Goal: Task Accomplishment & Management: Manage account settings

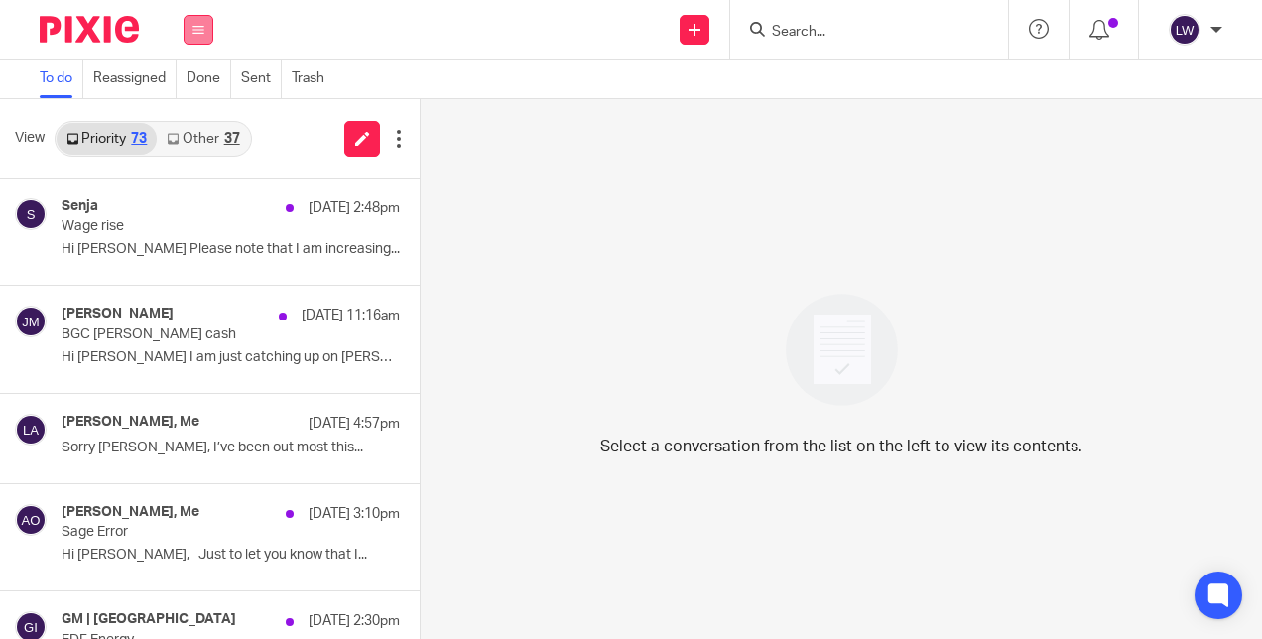
click at [195, 32] on icon at bounding box center [198, 30] width 12 height 12
click at [196, 125] on link "Email" at bounding box center [190, 121] width 36 height 14
click at [192, 137] on link "Other 37" at bounding box center [203, 139] width 92 height 32
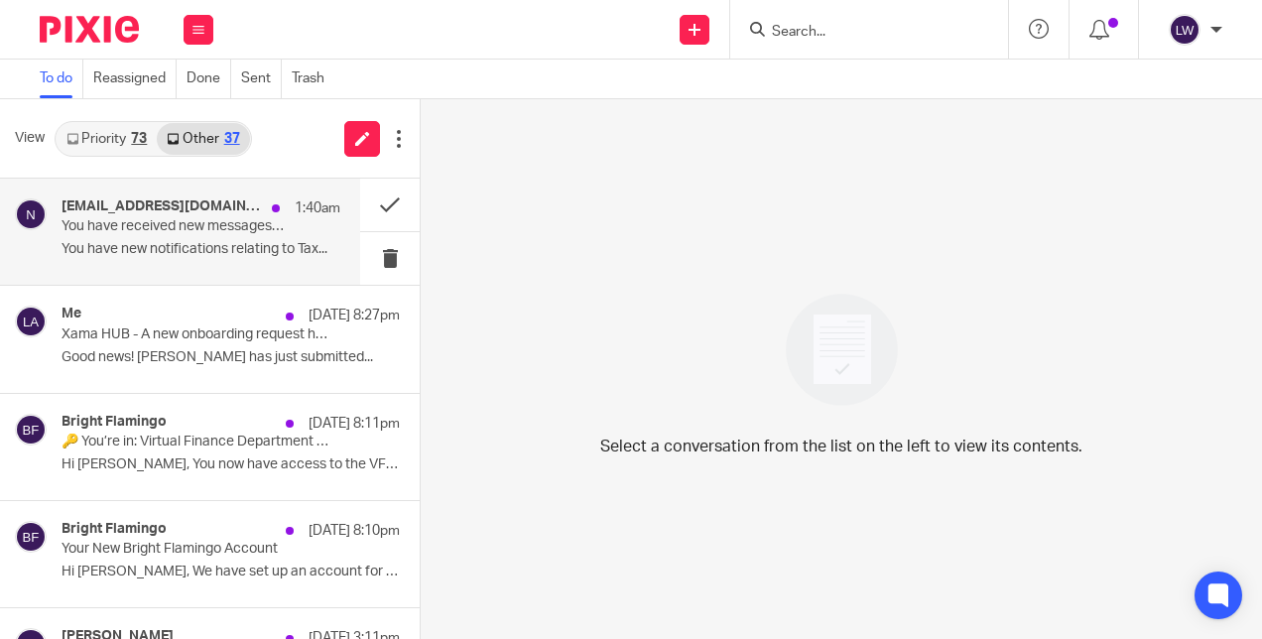
click at [179, 234] on p "You have received new messages from HMRC" at bounding box center [173, 226] width 223 height 17
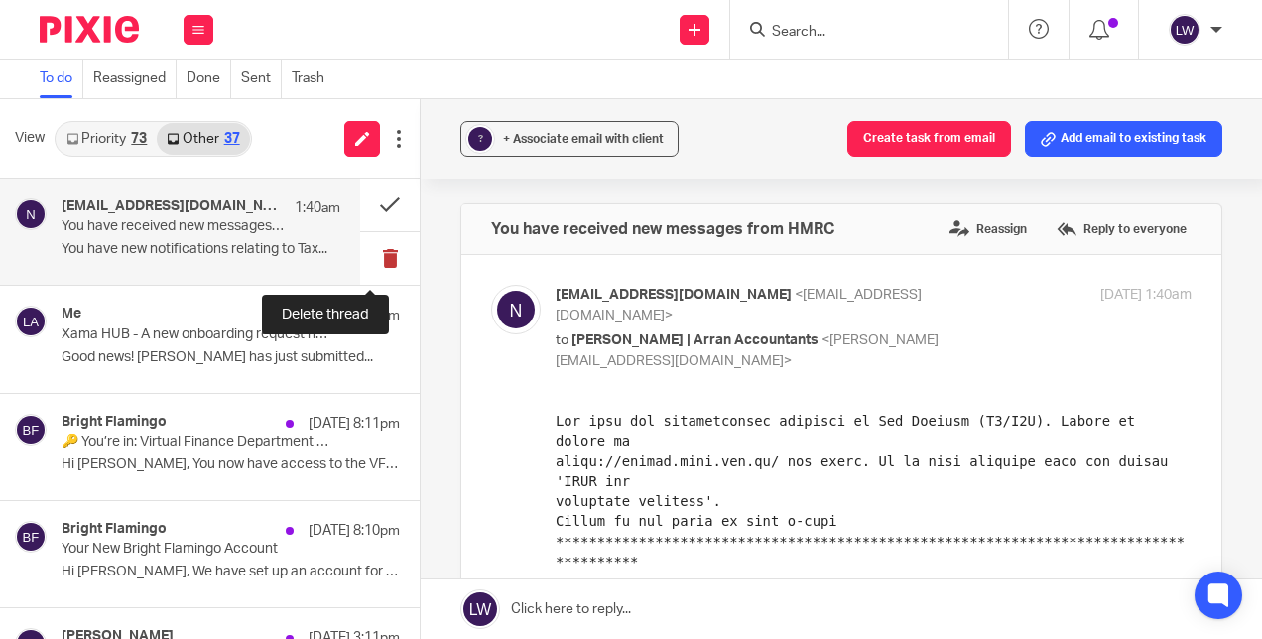
click at [365, 248] on button at bounding box center [390, 258] width 60 height 53
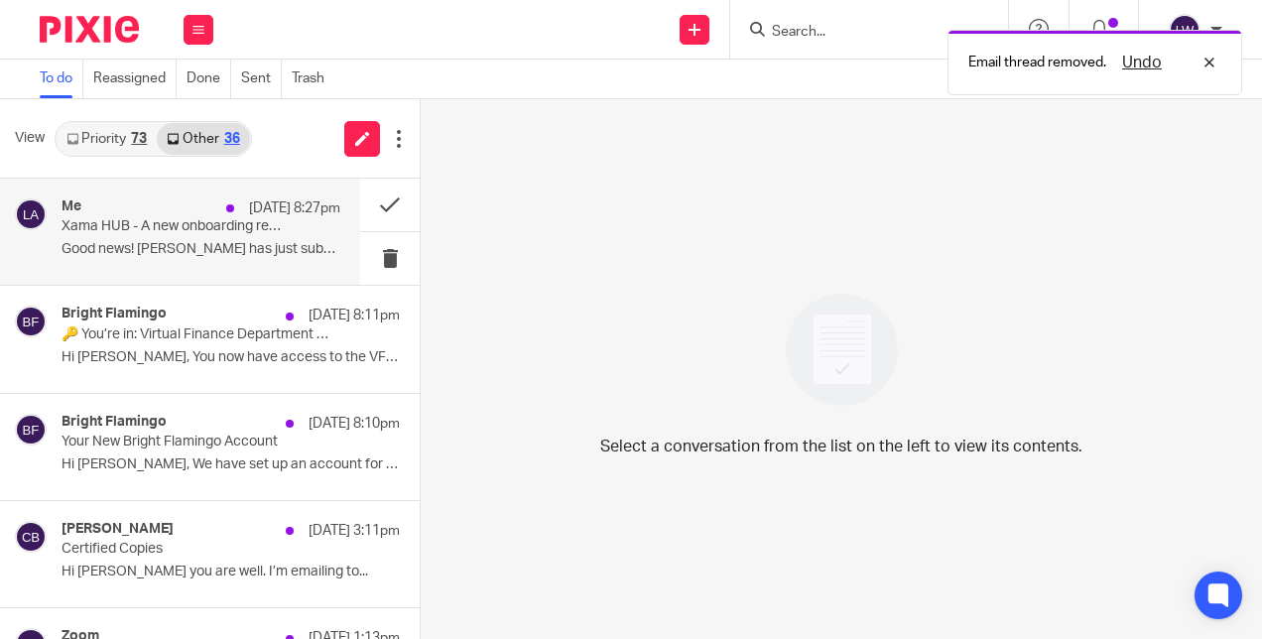
click at [175, 238] on div "Me [DATE] 8:27pm Xama HUB - A new onboarding request has been returned Good new…" at bounding box center [201, 231] width 279 height 66
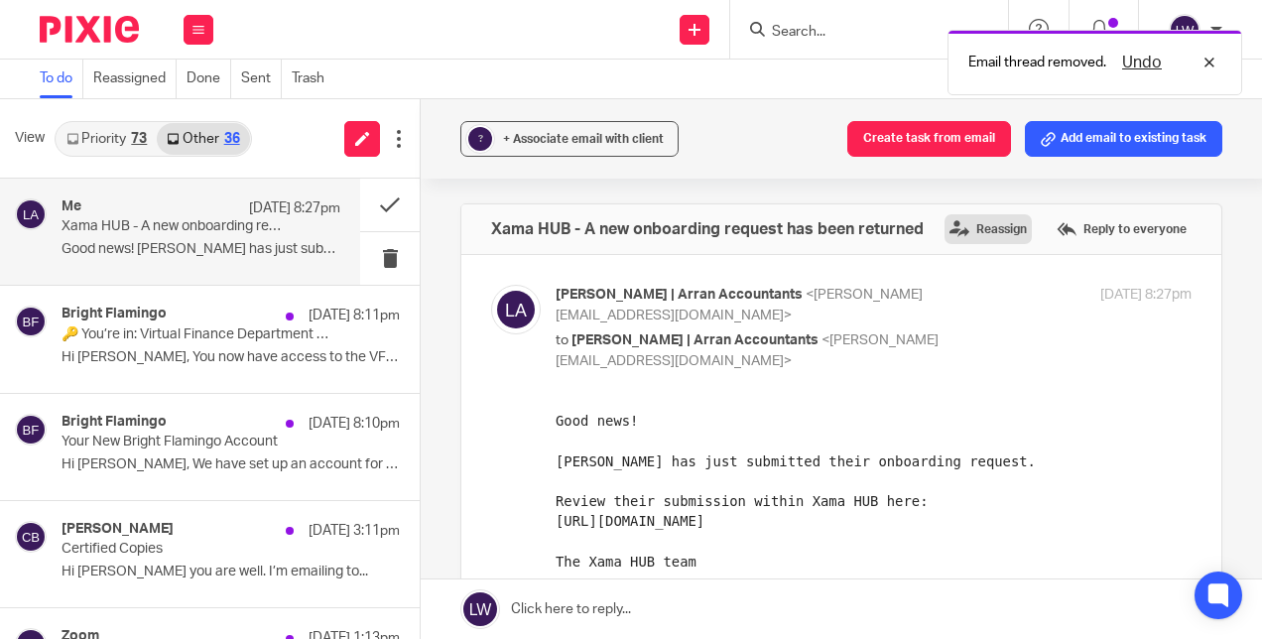
click at [957, 231] on label "Reassign" at bounding box center [988, 229] width 87 height 30
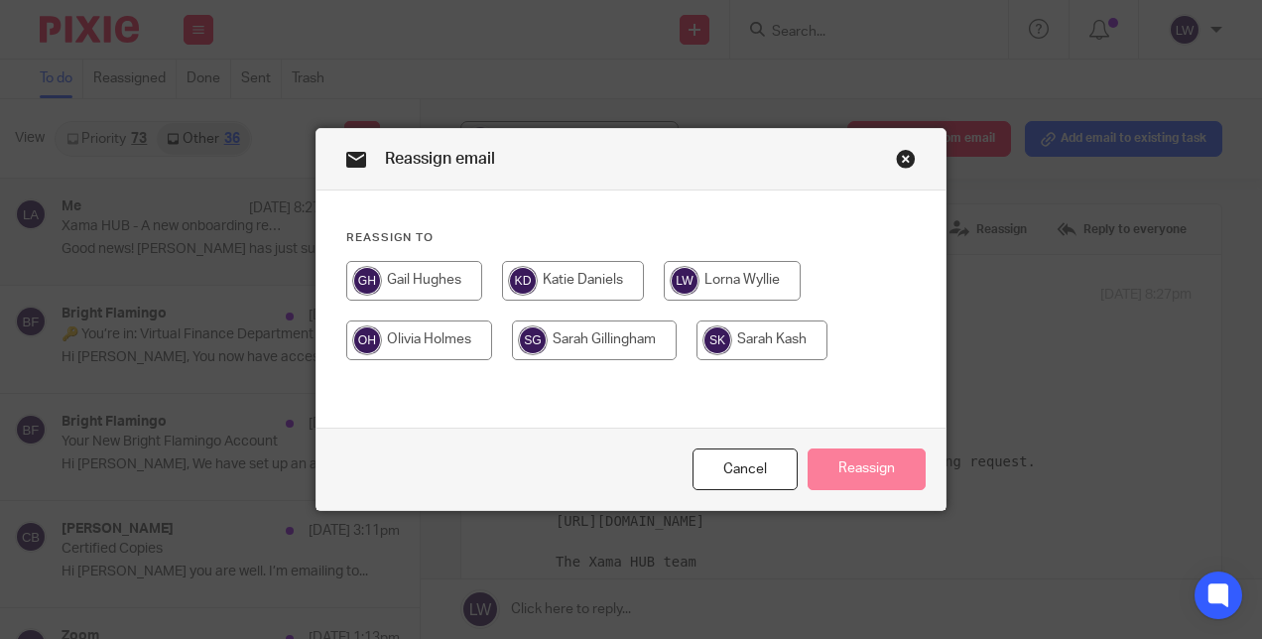
click at [745, 334] on input "radio" at bounding box center [762, 340] width 131 height 40
radio input "true"
click at [579, 274] on input "radio" at bounding box center [573, 281] width 142 height 40
radio input "true"
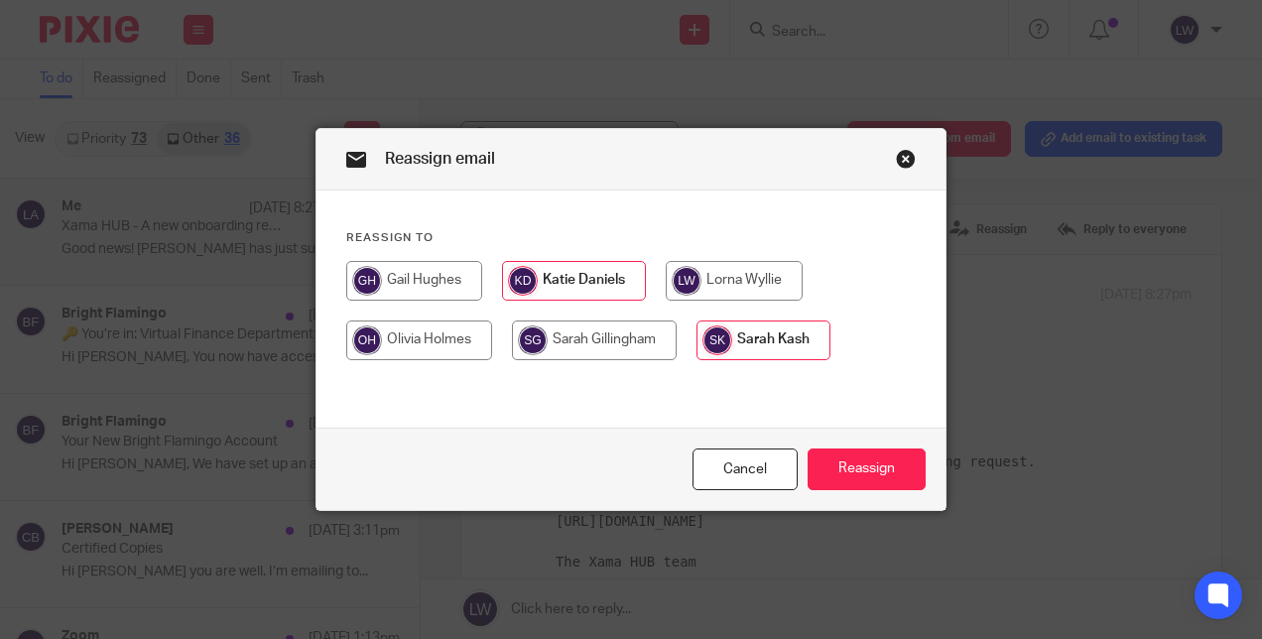
radio input "false"
click at [842, 461] on button "Reassign" at bounding box center [867, 469] width 118 height 43
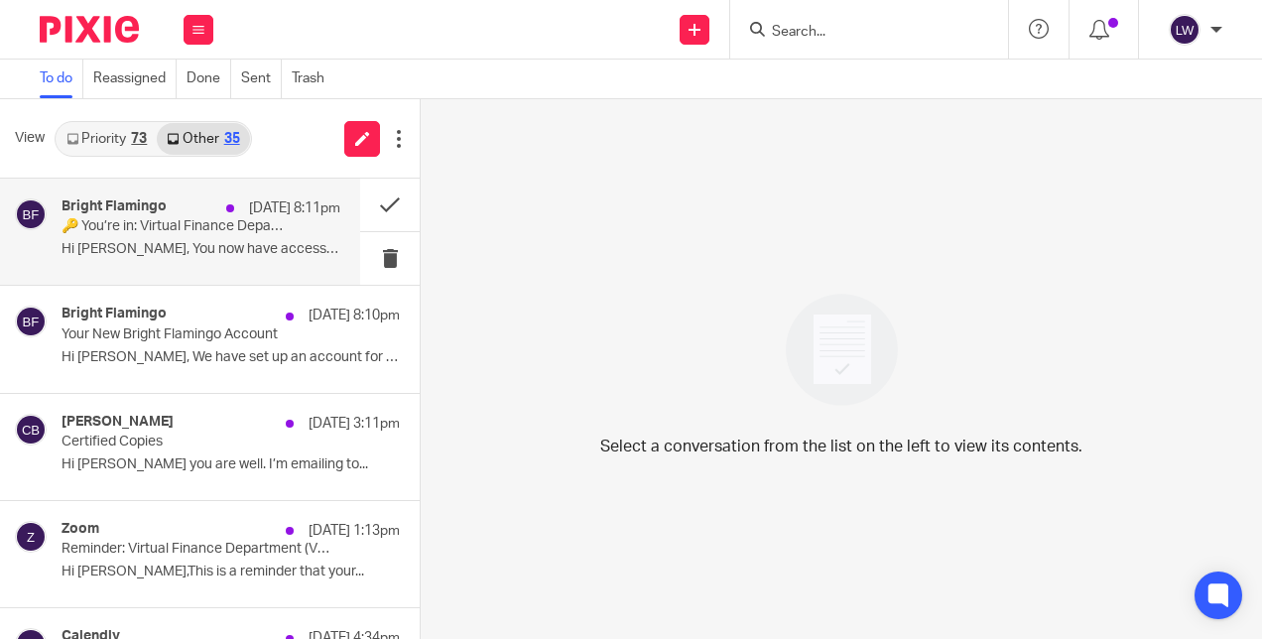
click at [272, 250] on p "Hi [PERSON_NAME], You now have access to the VFD..." at bounding box center [201, 249] width 279 height 17
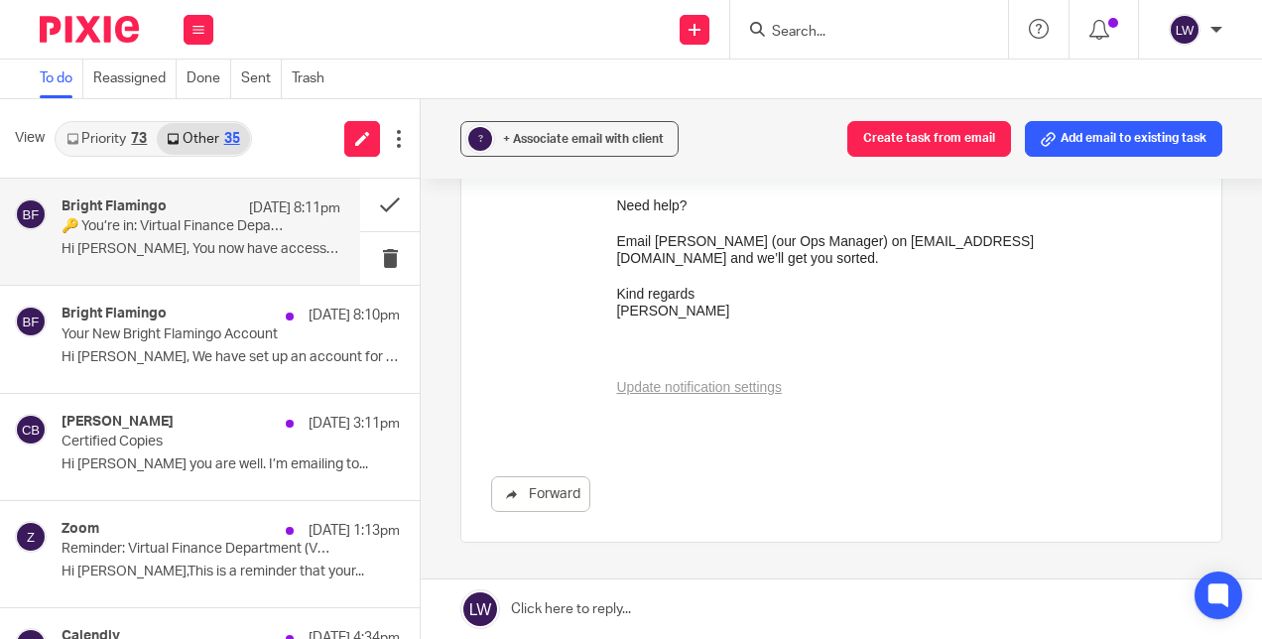
scroll to position [785, 0]
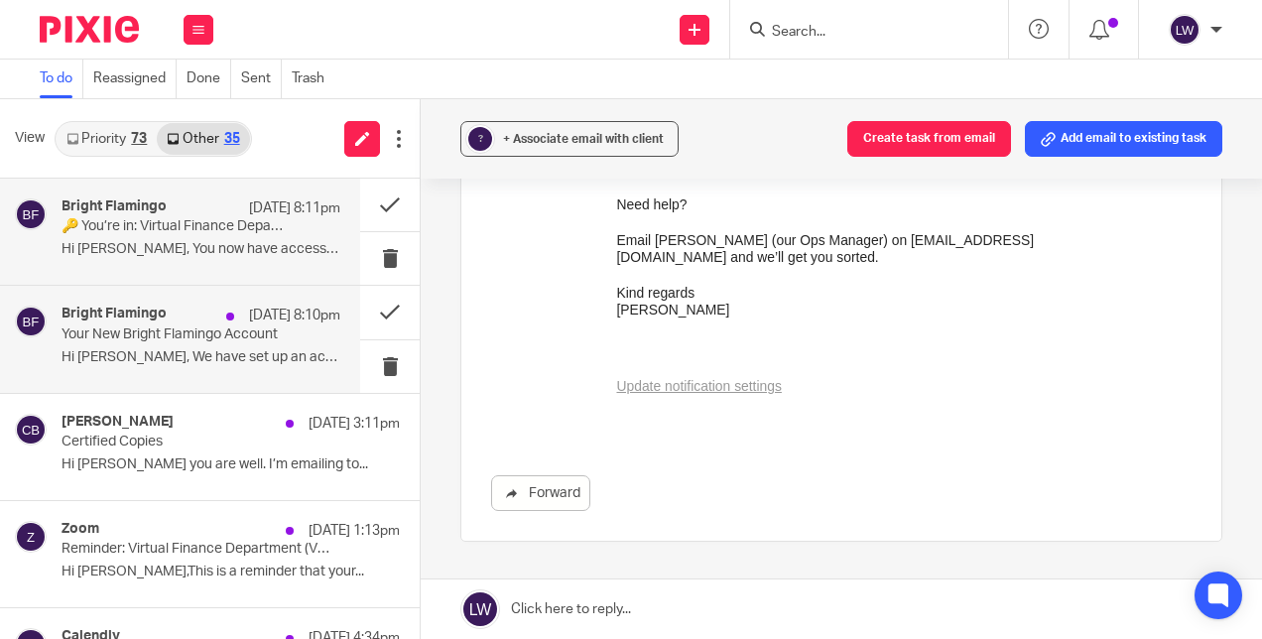
click at [177, 349] on p "Hi [PERSON_NAME], We have set up an account for you on..." at bounding box center [201, 357] width 279 height 17
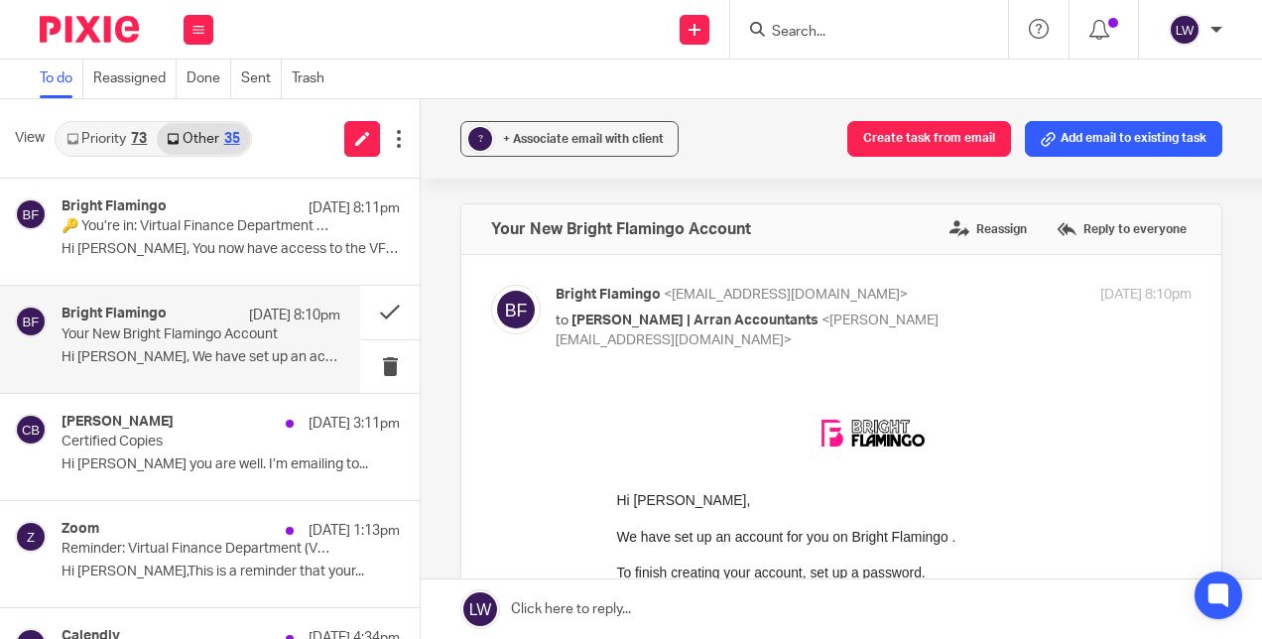
scroll to position [0, 0]
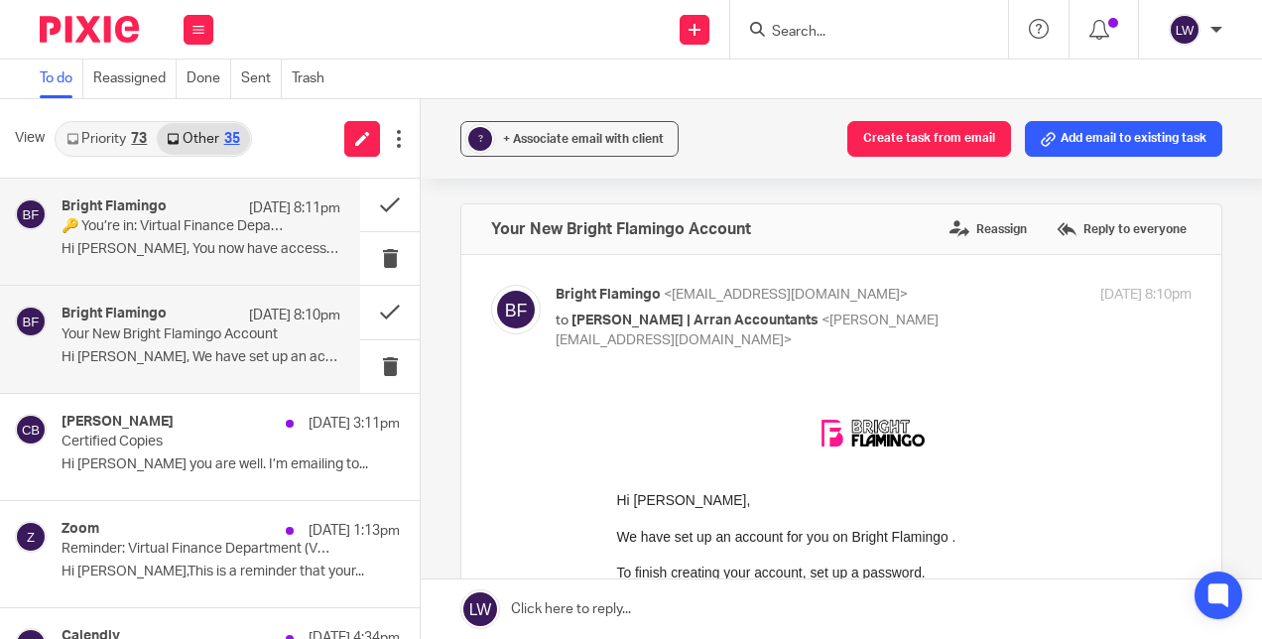
click at [239, 240] on div "Bright Flamingo [DATE] 8:11pm 🔑 You’re in: Virtual Finance Department Programme…" at bounding box center [201, 231] width 279 height 66
click at [244, 347] on div "Bright Flamingo [DATE] 8:10pm Your New Bright Flamingo Account Hi [PERSON_NAME]…" at bounding box center [201, 339] width 279 height 66
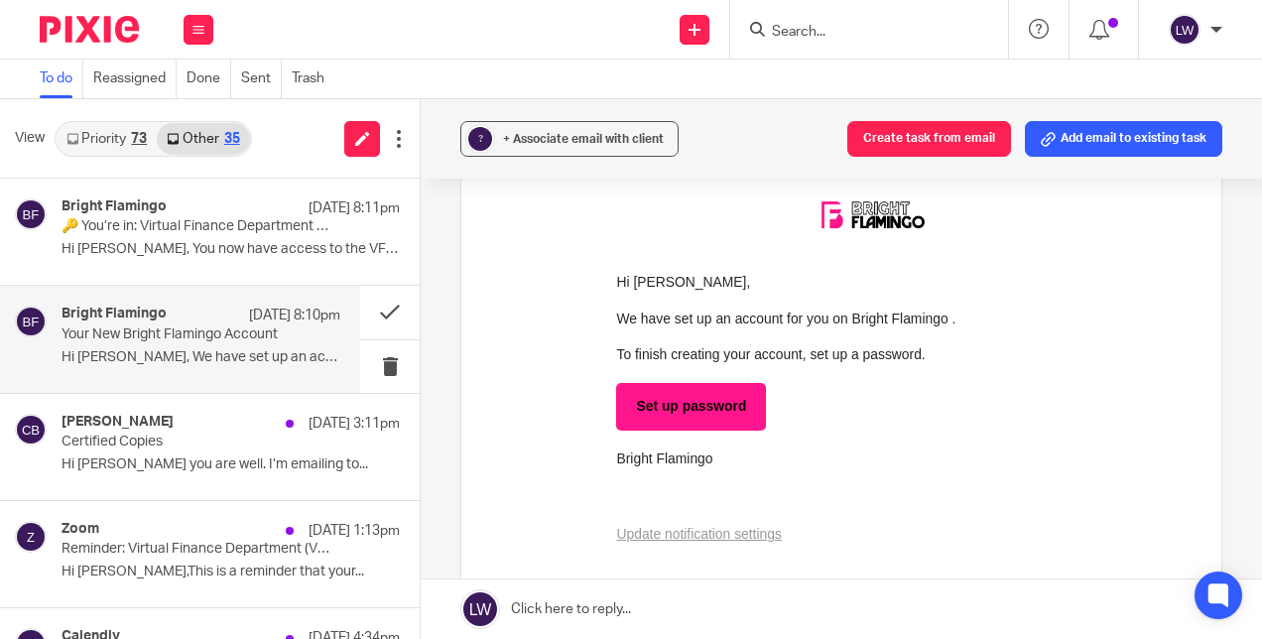
scroll to position [264, 0]
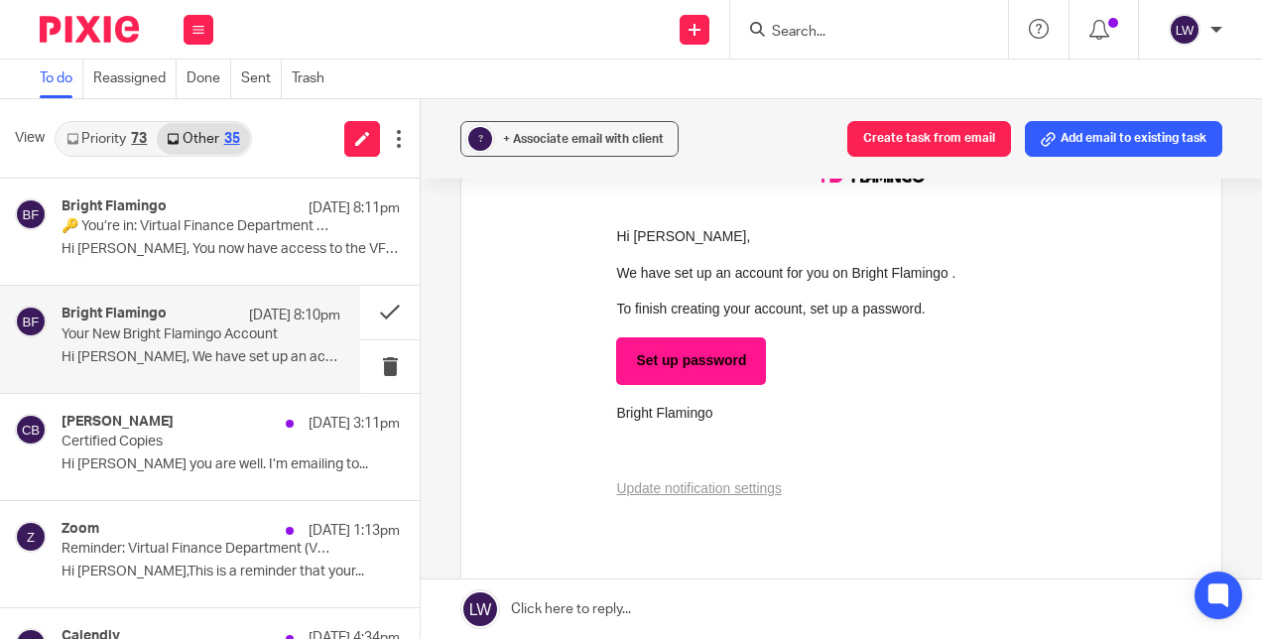
click at [706, 365] on link "Set up password" at bounding box center [691, 360] width 150 height 48
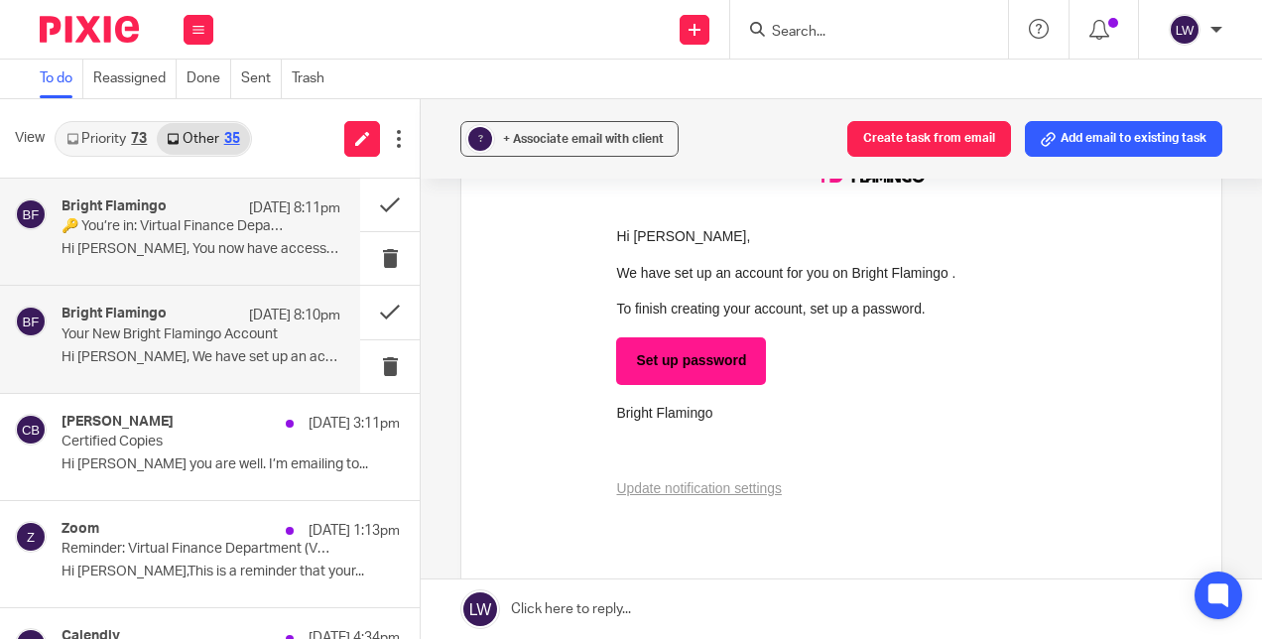
click at [198, 252] on p "Hi [PERSON_NAME], You now have access to the VFD..." at bounding box center [201, 249] width 279 height 17
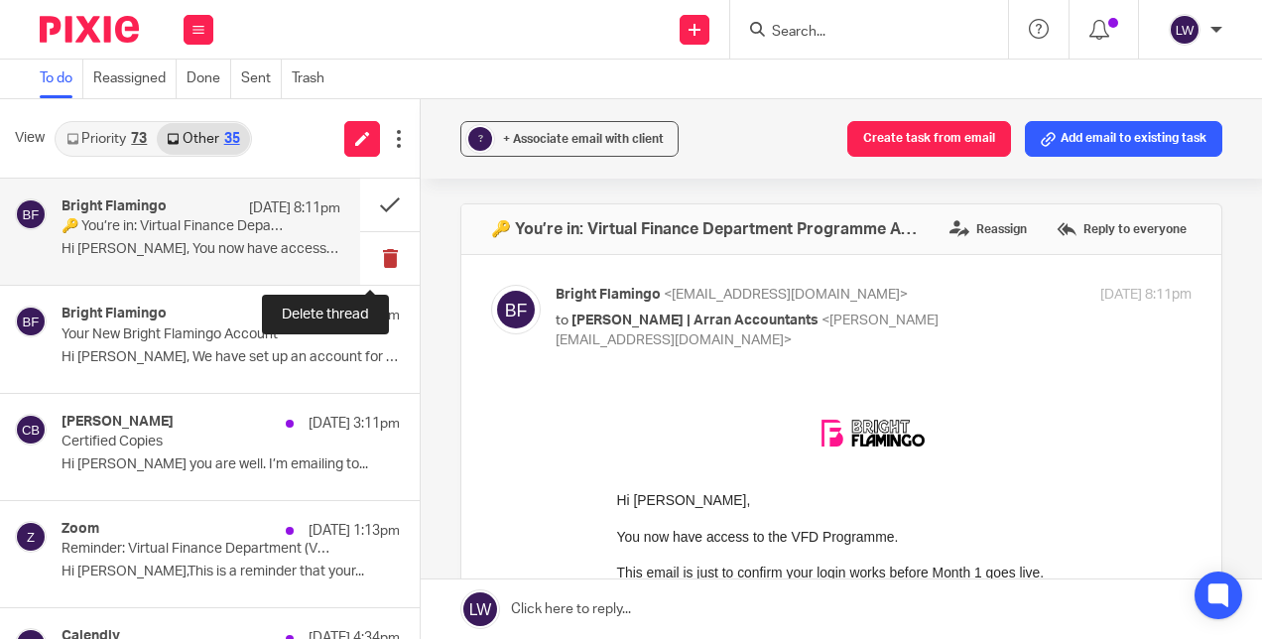
scroll to position [0, 0]
click at [368, 258] on button at bounding box center [390, 258] width 60 height 53
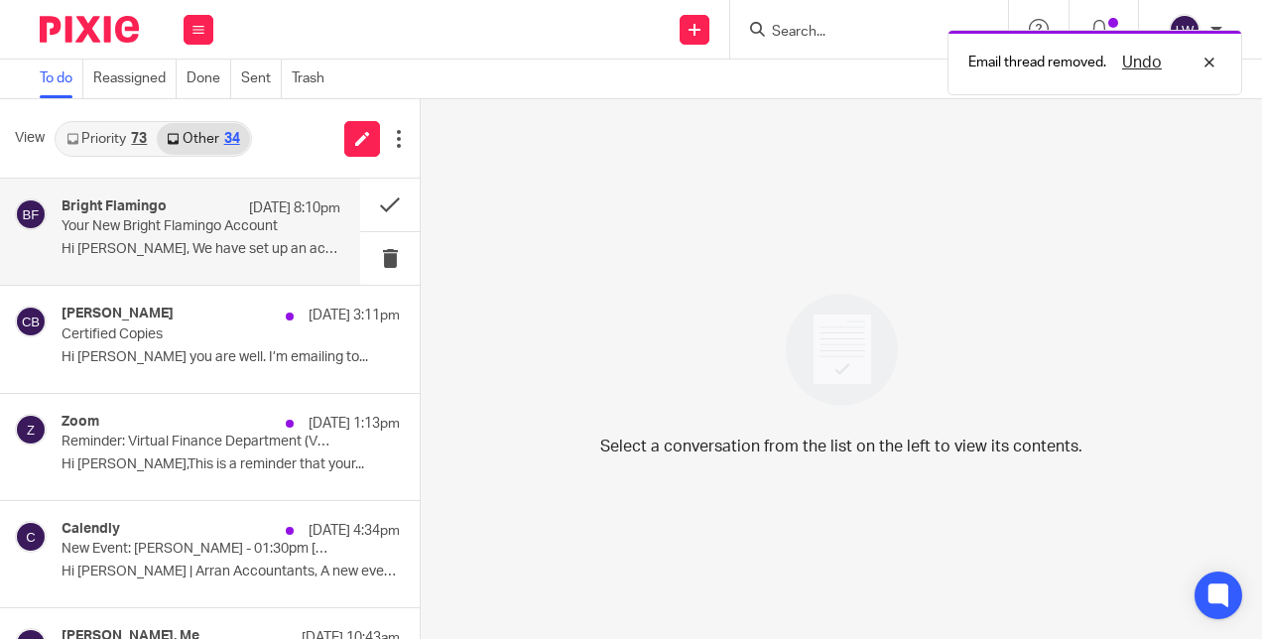
click at [269, 250] on p "Hi [PERSON_NAME], We have set up an account for you on..." at bounding box center [201, 249] width 279 height 17
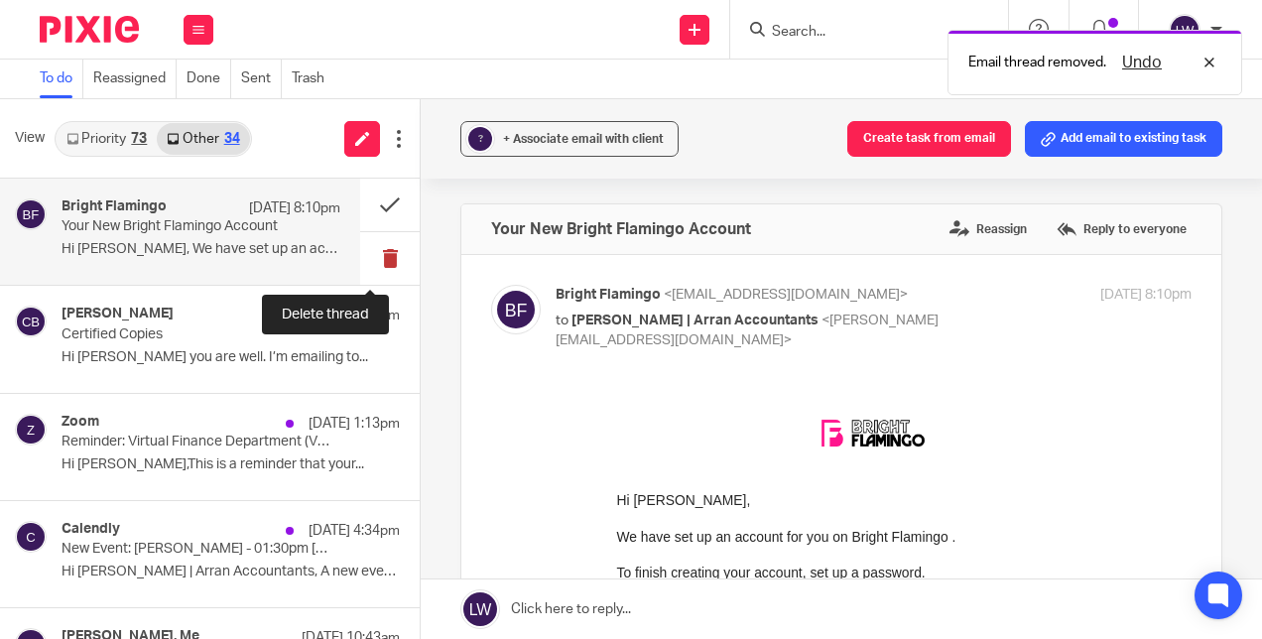
click at [368, 261] on button at bounding box center [390, 258] width 60 height 53
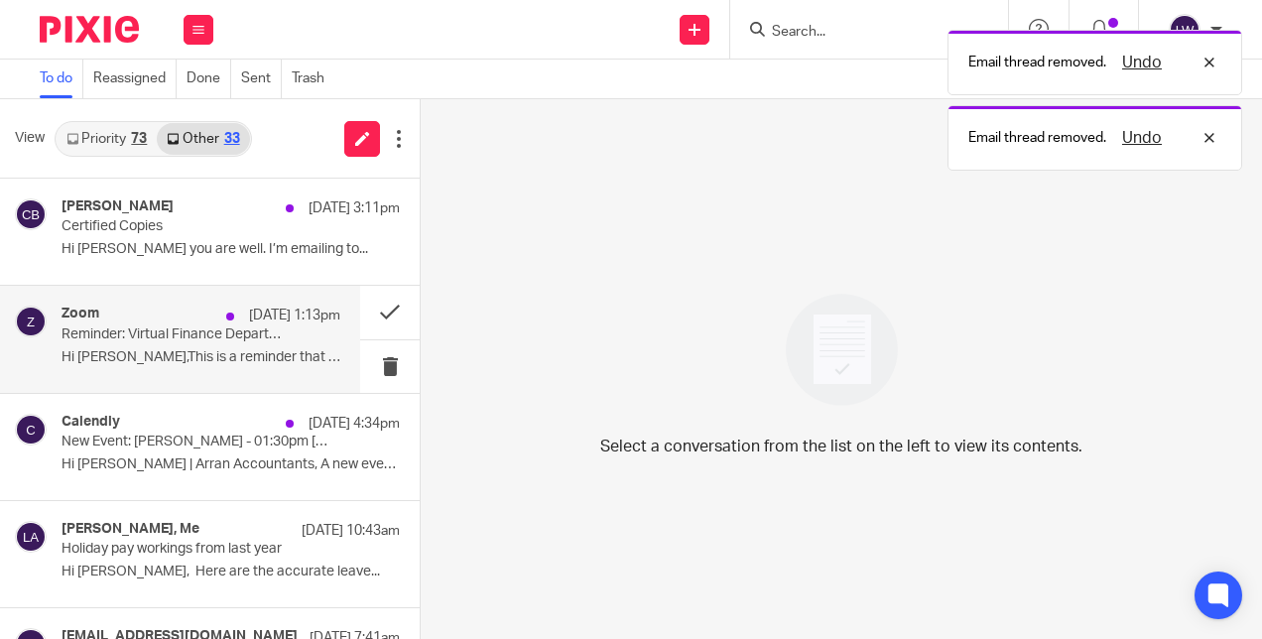
click at [231, 357] on p "Hi [PERSON_NAME],This is a reminder that your..." at bounding box center [201, 357] width 279 height 17
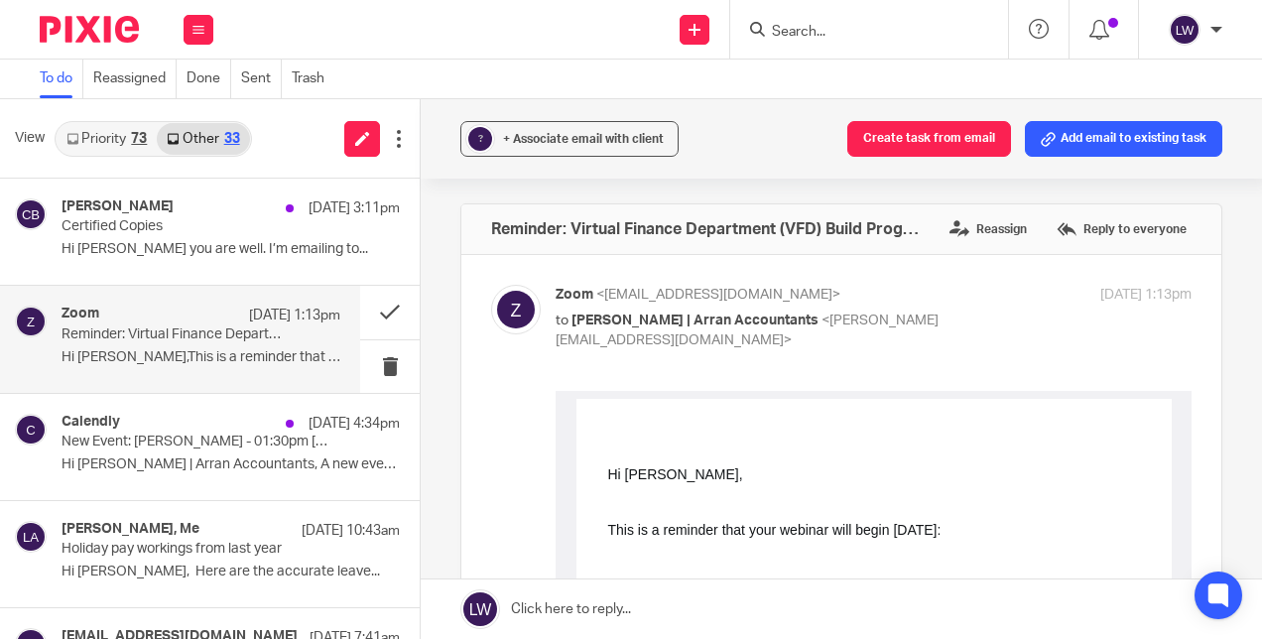
click at [165, 355] on p "Hi [PERSON_NAME],This is a reminder that your..." at bounding box center [201, 357] width 279 height 17
click at [373, 365] on button at bounding box center [390, 366] width 60 height 53
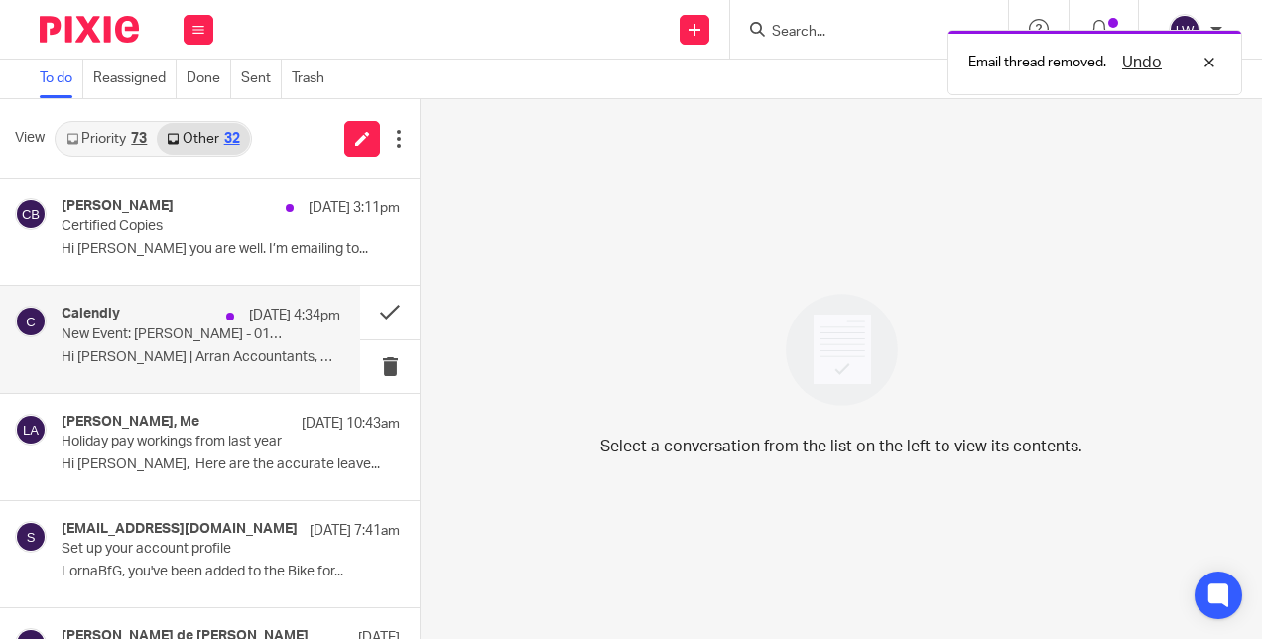
click at [238, 381] on div "Calendly [DATE] 4:34pm New Event: [PERSON_NAME] - 01:30pm [DATE] - 1 hour meeti…" at bounding box center [180, 339] width 360 height 106
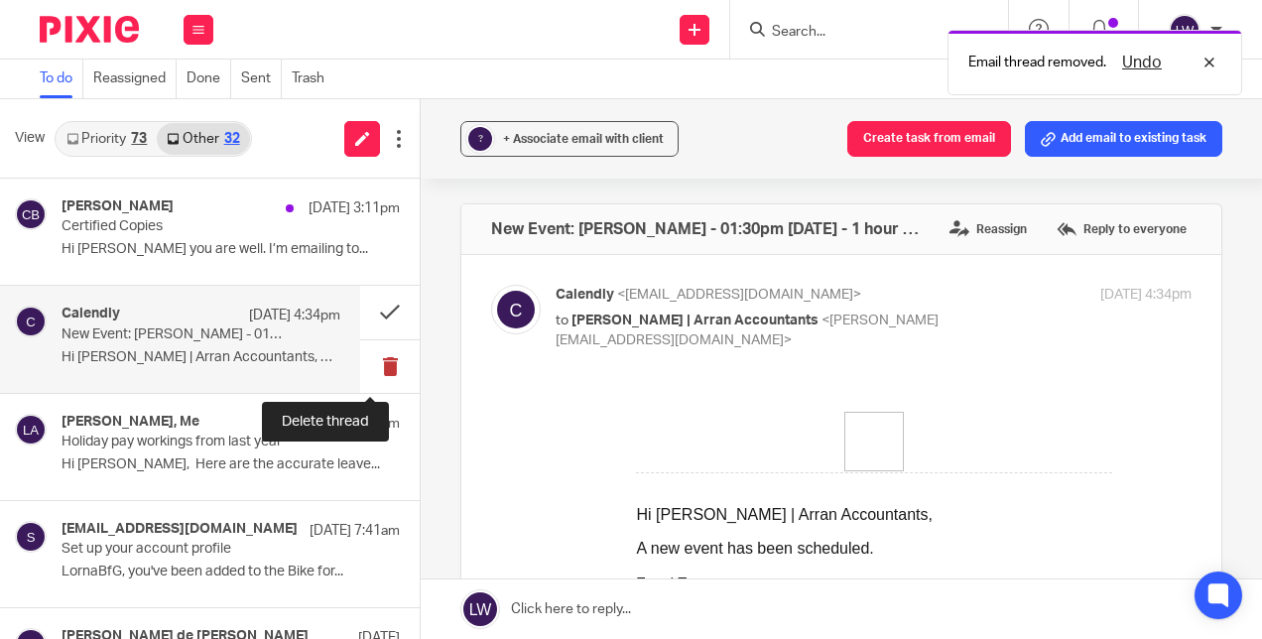
click at [364, 361] on button at bounding box center [390, 366] width 60 height 53
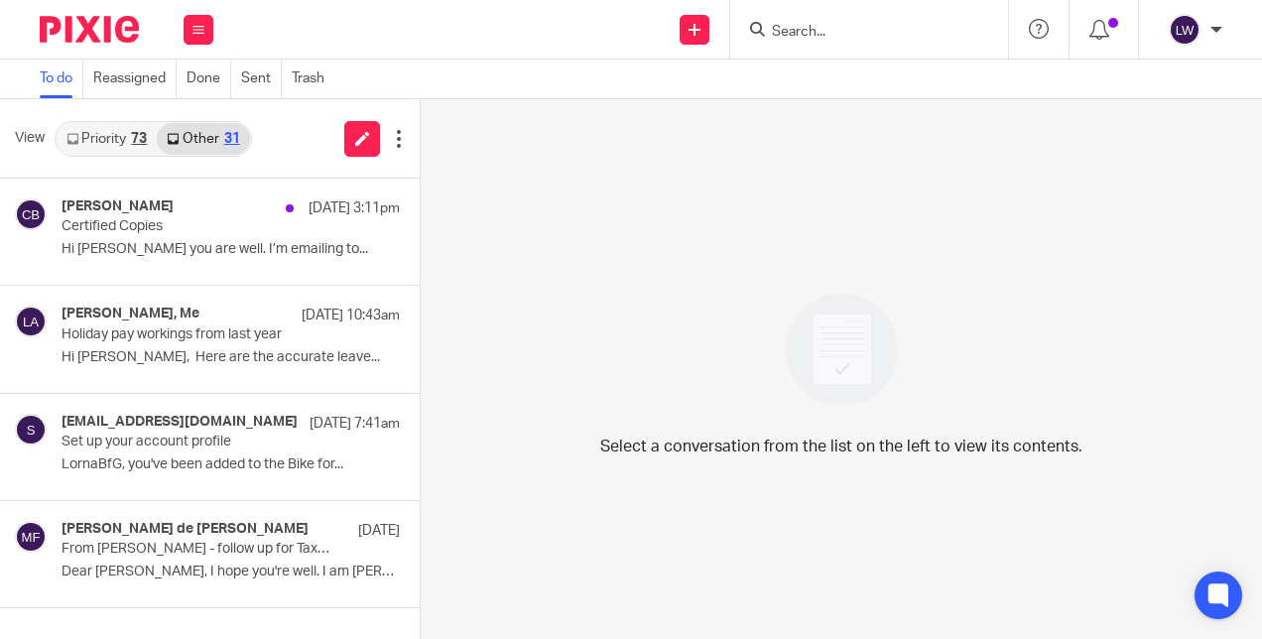
click at [124, 136] on link "Priority 73" at bounding box center [107, 139] width 100 height 32
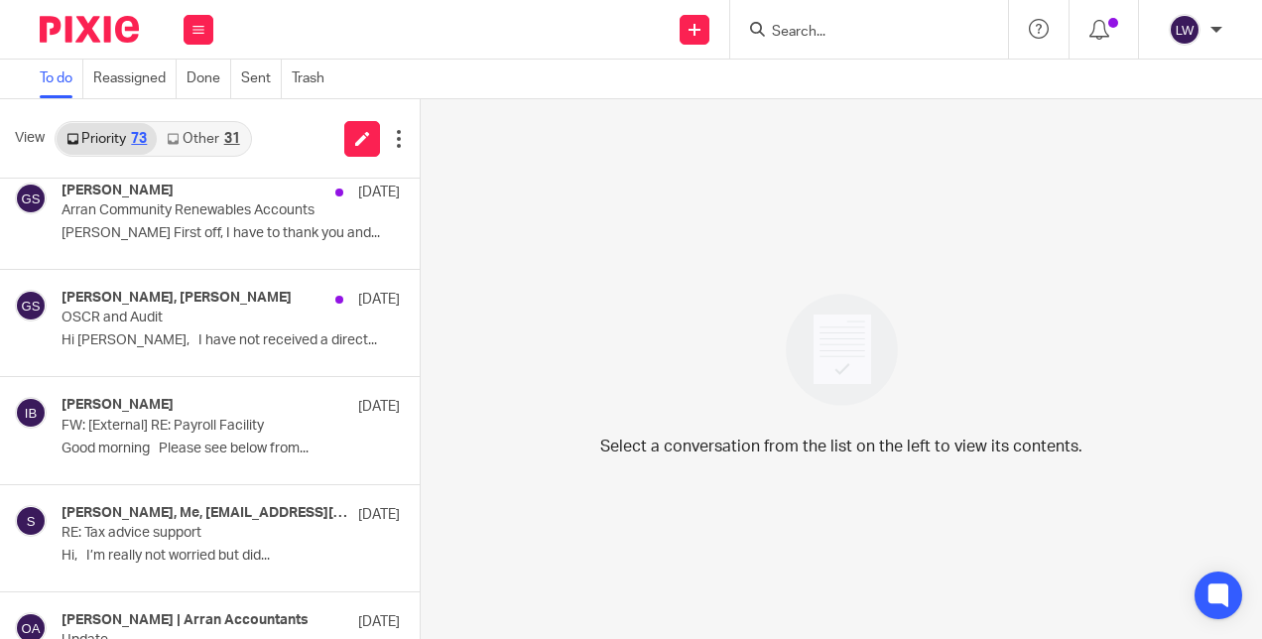
scroll to position [4046, 0]
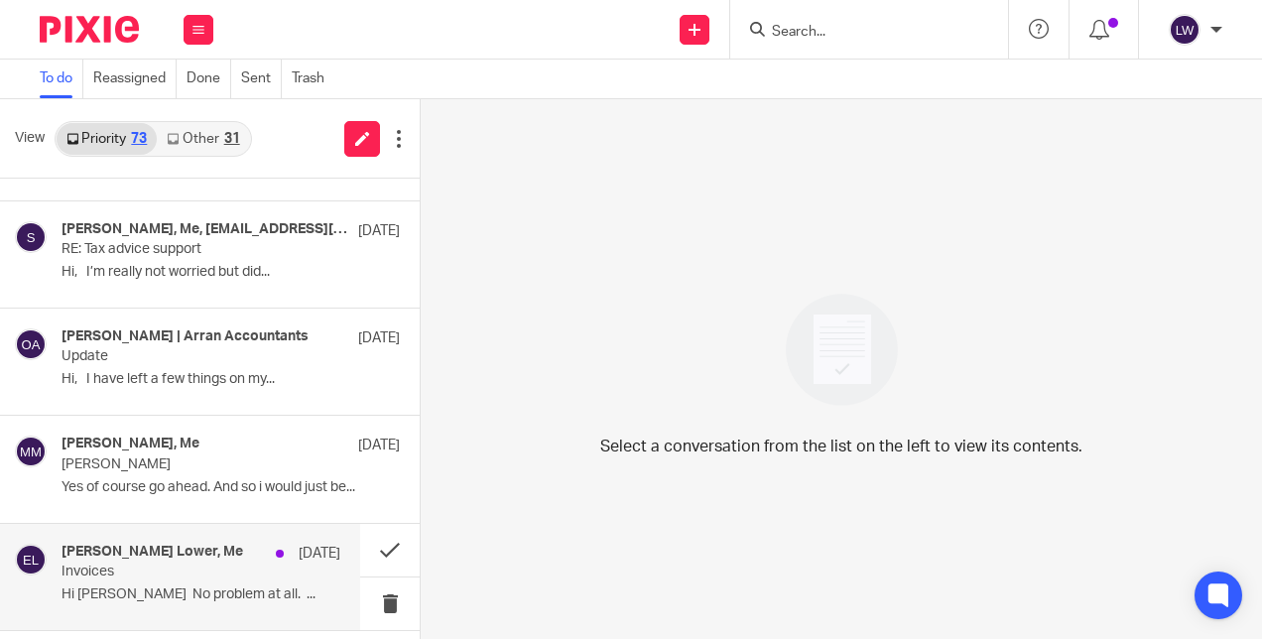
drag, startPoint x: 198, startPoint y: 582, endPoint x: 149, endPoint y: 576, distance: 50.1
click at [149, 586] on p "Hi [PERSON_NAME] No problem at all. ..." at bounding box center [201, 594] width 279 height 17
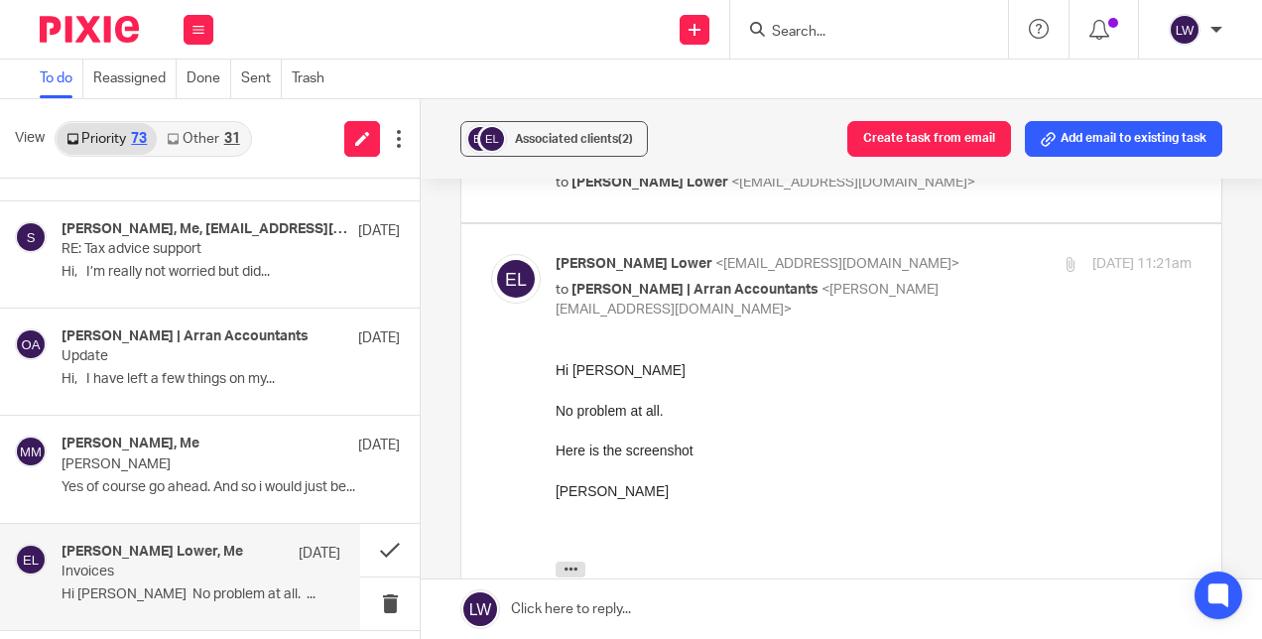
scroll to position [434, 0]
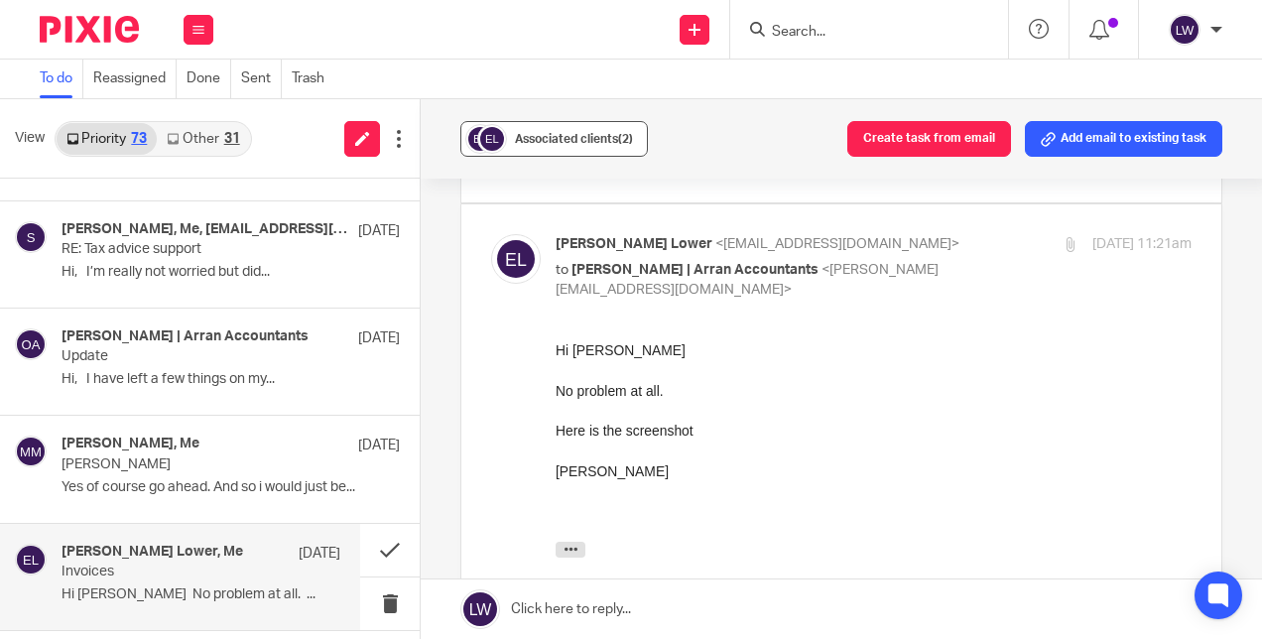
click at [586, 141] on span "Associated clients (2)" at bounding box center [574, 139] width 118 height 12
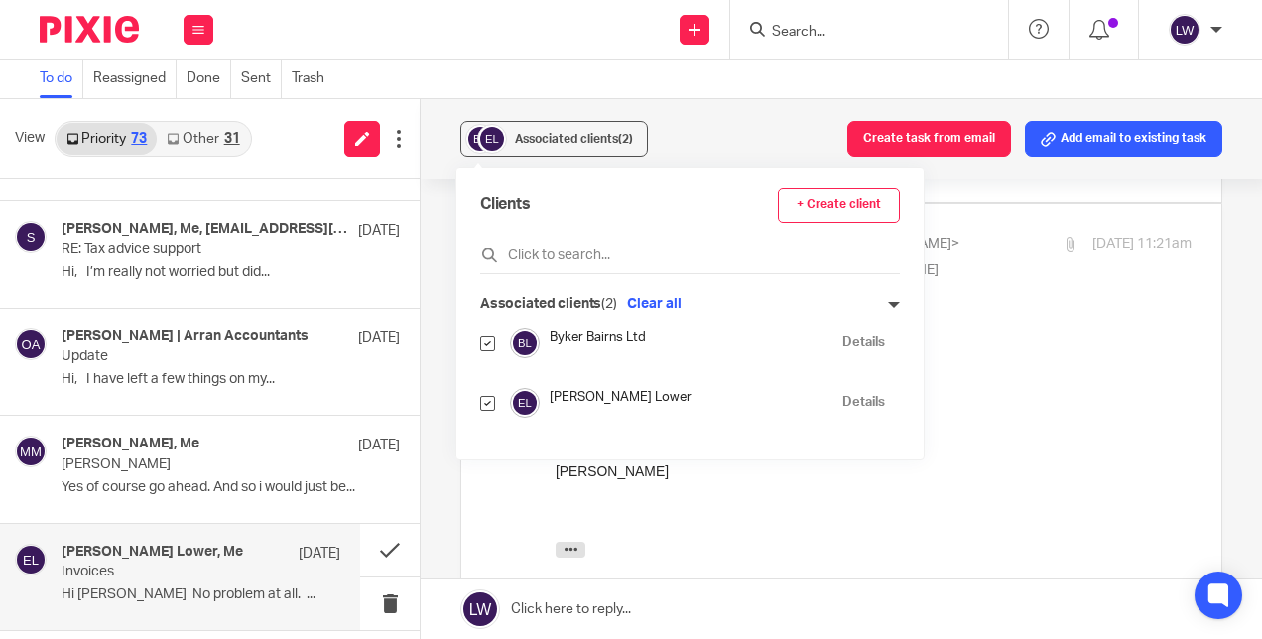
click at [480, 399] on input "checkbox" at bounding box center [487, 403] width 15 height 15
checkbox input "false"
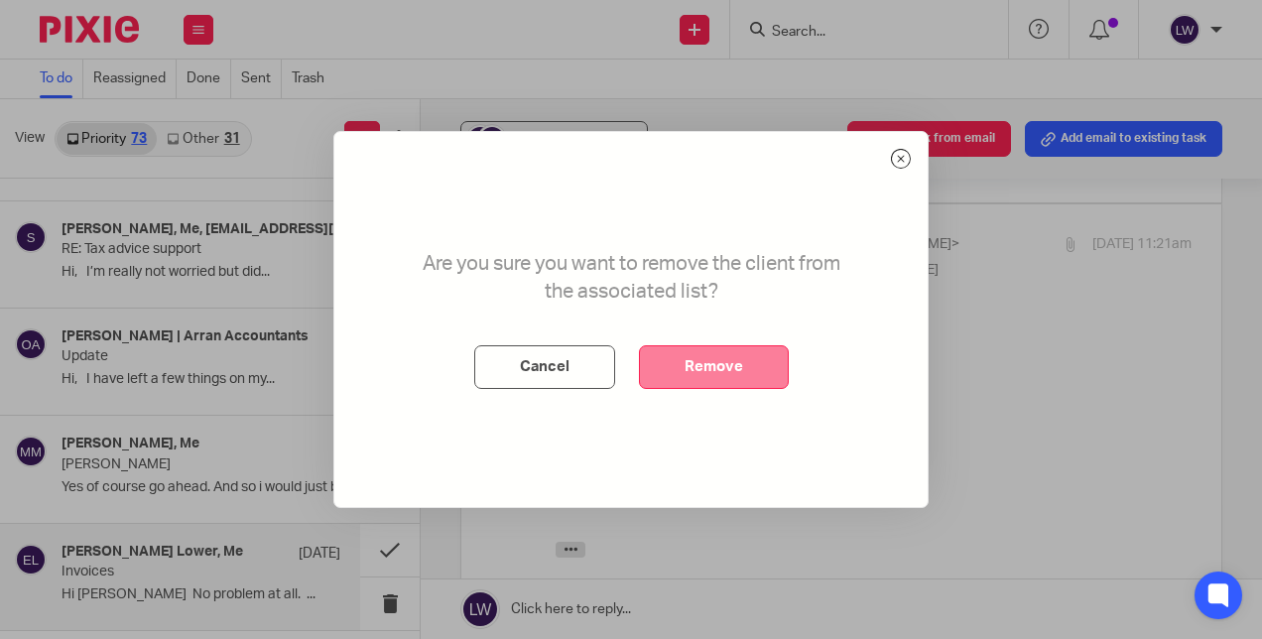
click at [729, 371] on button "Remove" at bounding box center [714, 367] width 150 height 44
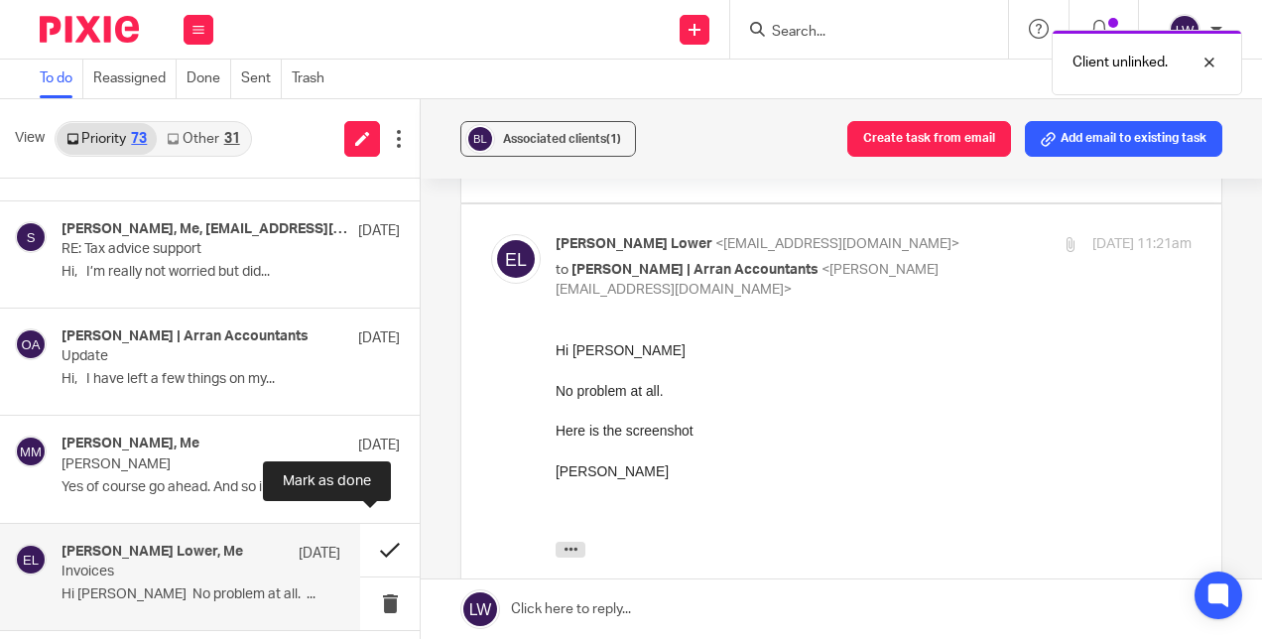
click at [367, 538] on button at bounding box center [390, 550] width 60 height 53
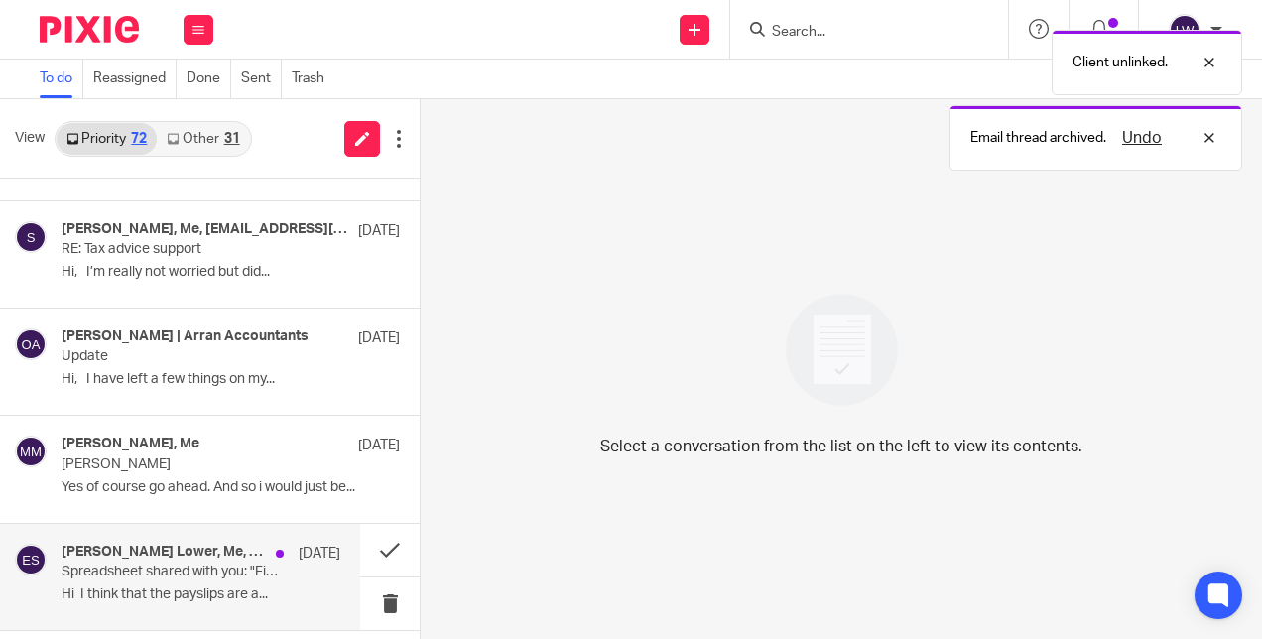
click at [184, 567] on p "Spreadsheet shared with you: "Financials 25/26"" at bounding box center [173, 572] width 223 height 17
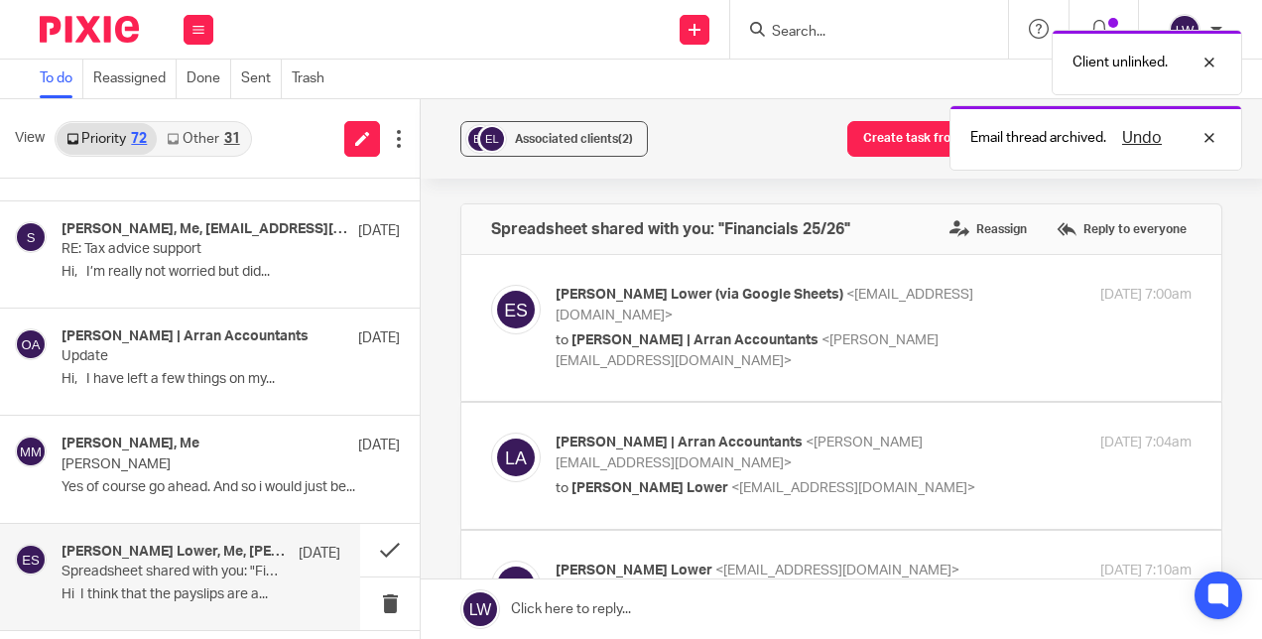
scroll to position [0, 0]
